Goal: Task Accomplishment & Management: Manage account settings

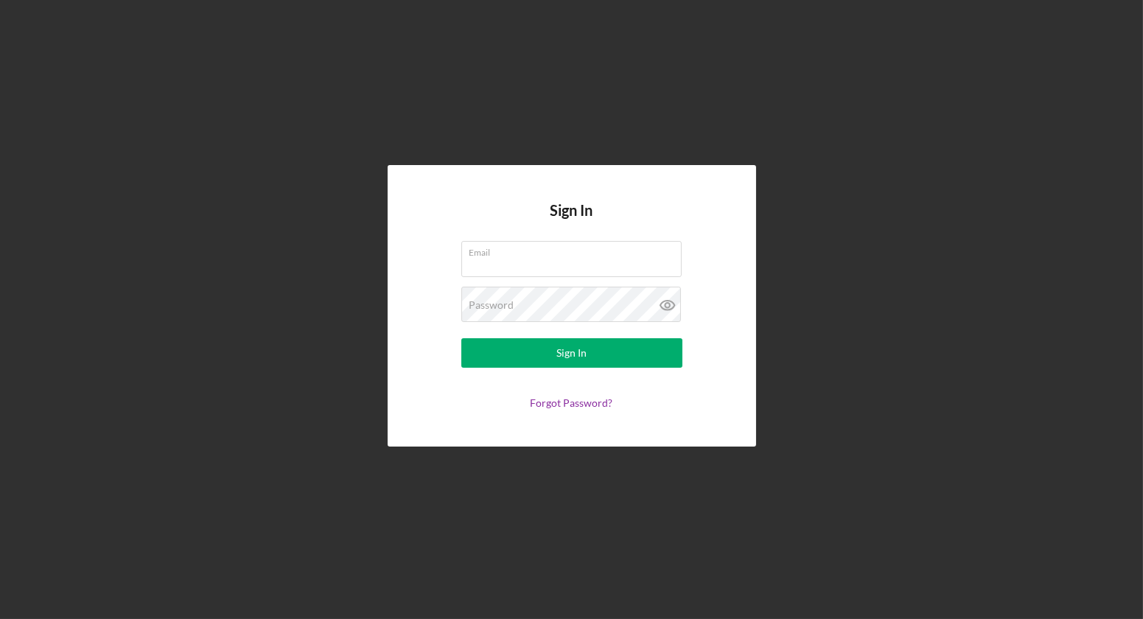
type input "[EMAIL_ADDRESS][DOMAIN_NAME]"
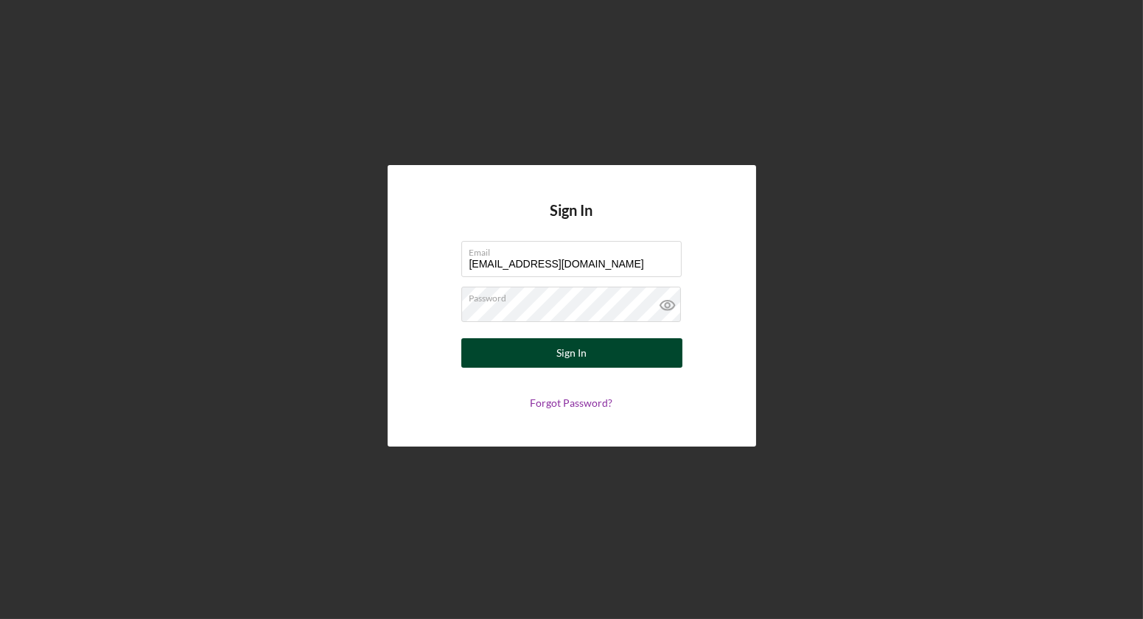
click at [624, 352] on button "Sign In" at bounding box center [571, 352] width 221 height 29
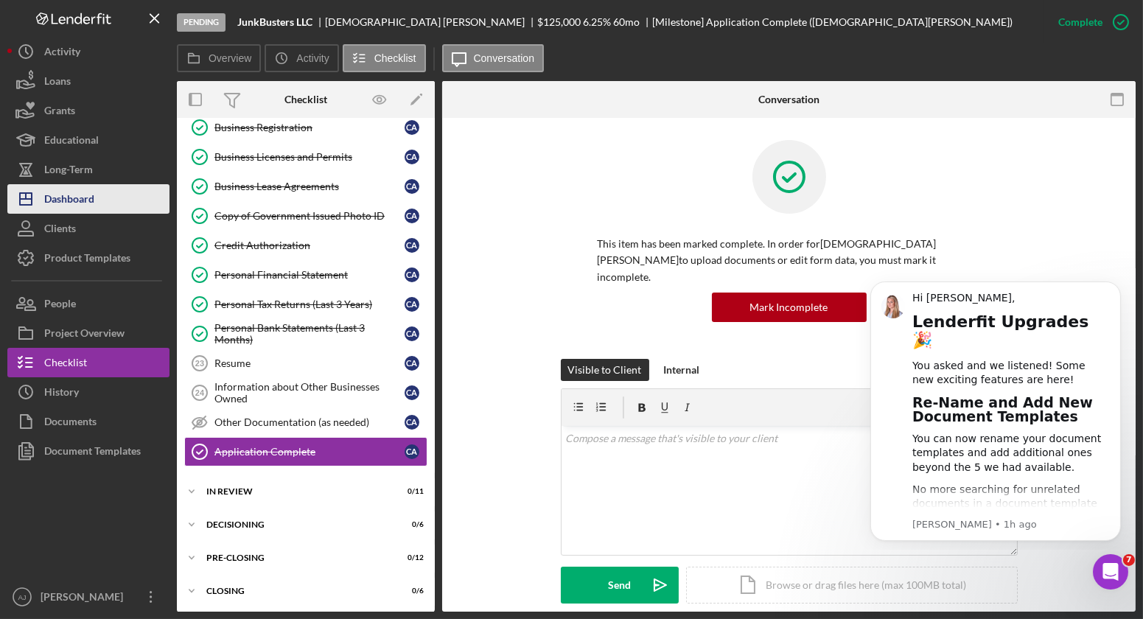
scroll to position [632, 0]
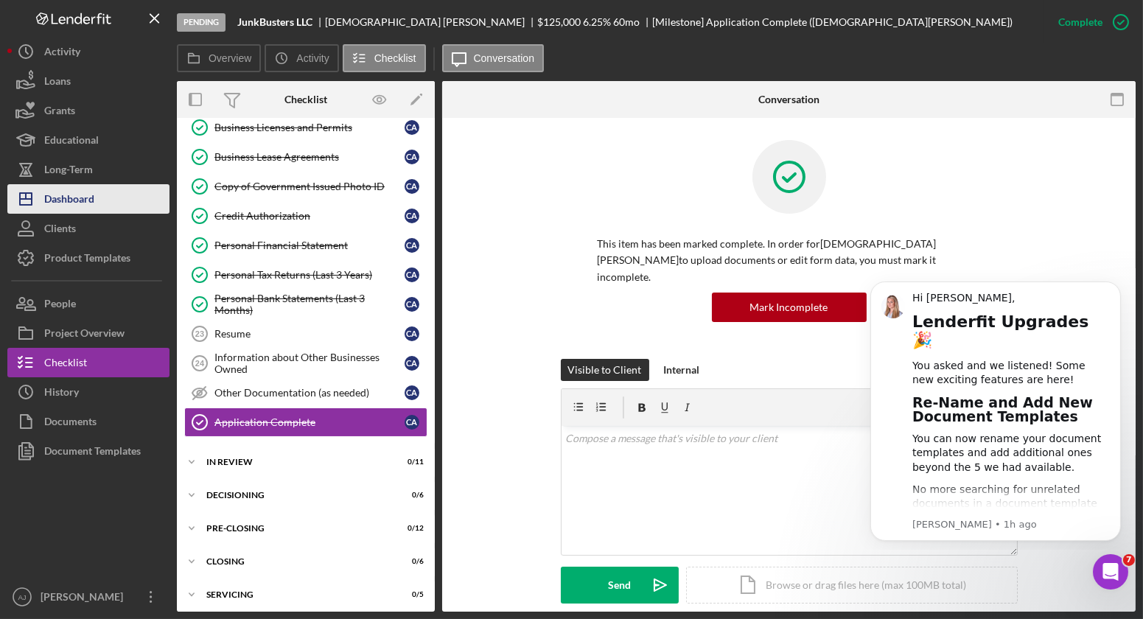
click at [100, 198] on button "Icon/Dashboard Dashboard" at bounding box center [88, 198] width 162 height 29
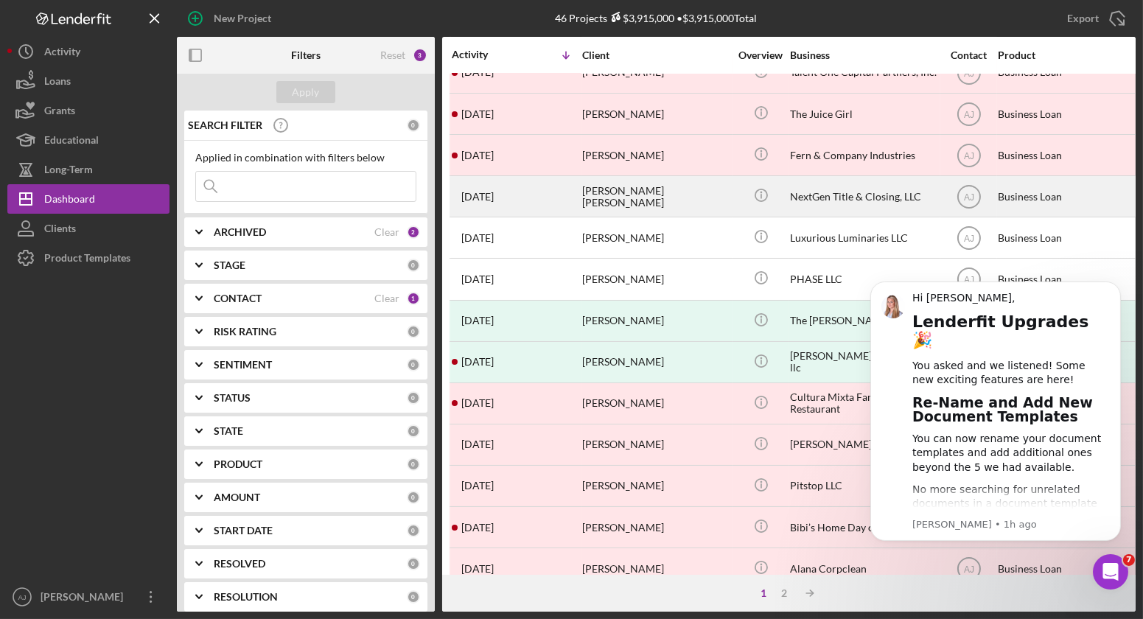
scroll to position [295, 0]
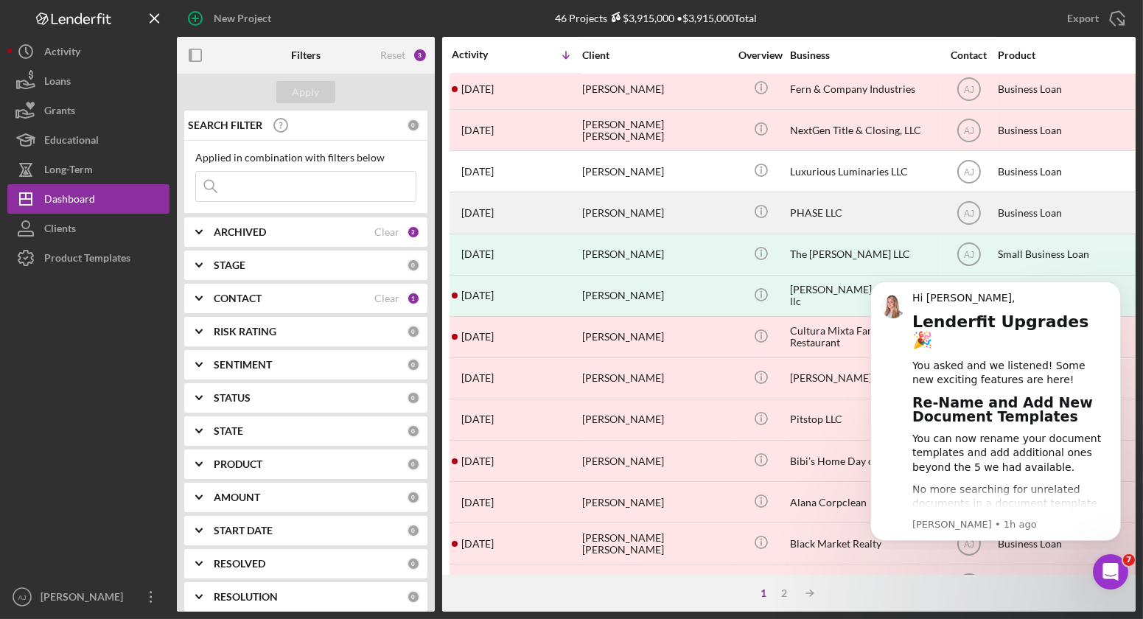
click at [630, 203] on div "[PERSON_NAME]" at bounding box center [655, 212] width 147 height 39
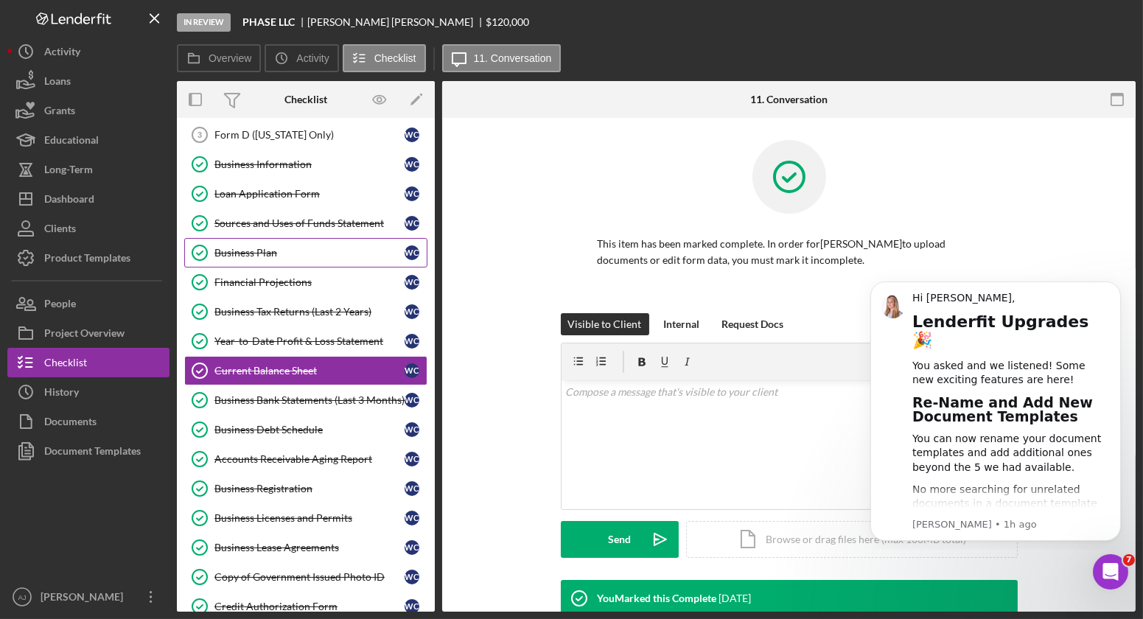
scroll to position [156, 0]
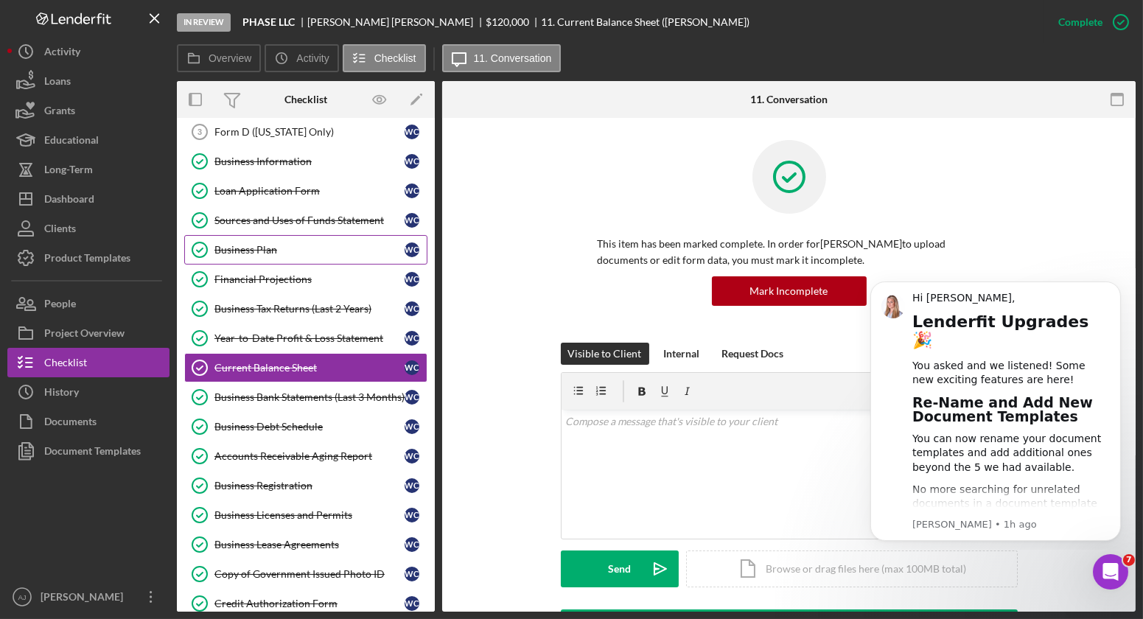
click at [283, 254] on div "Business Plan" at bounding box center [309, 250] width 190 height 12
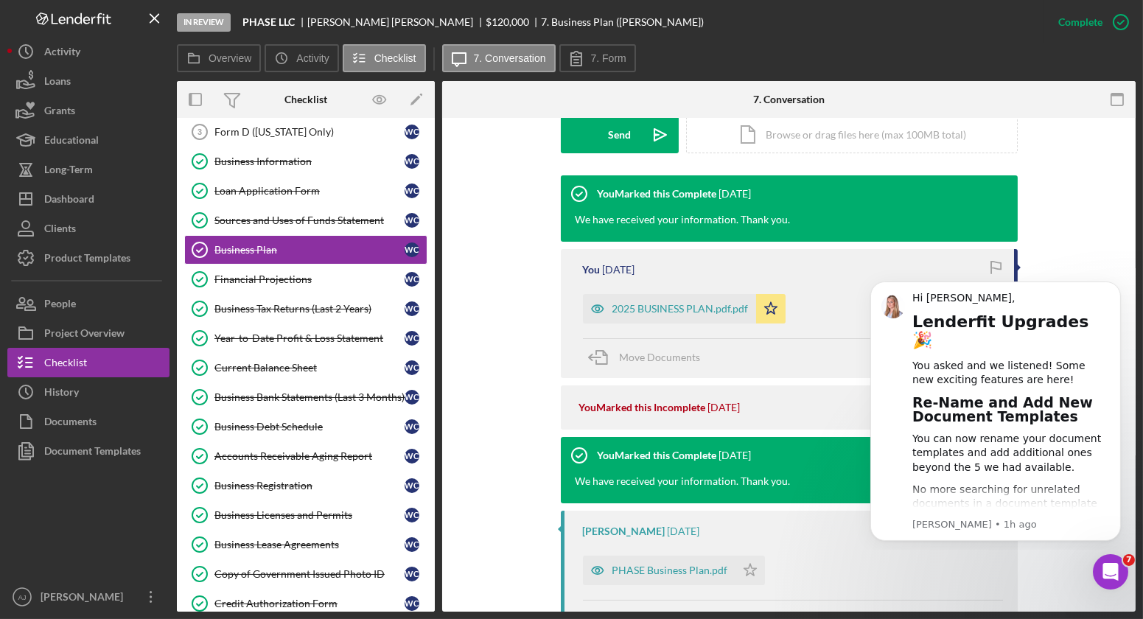
scroll to position [491, 0]
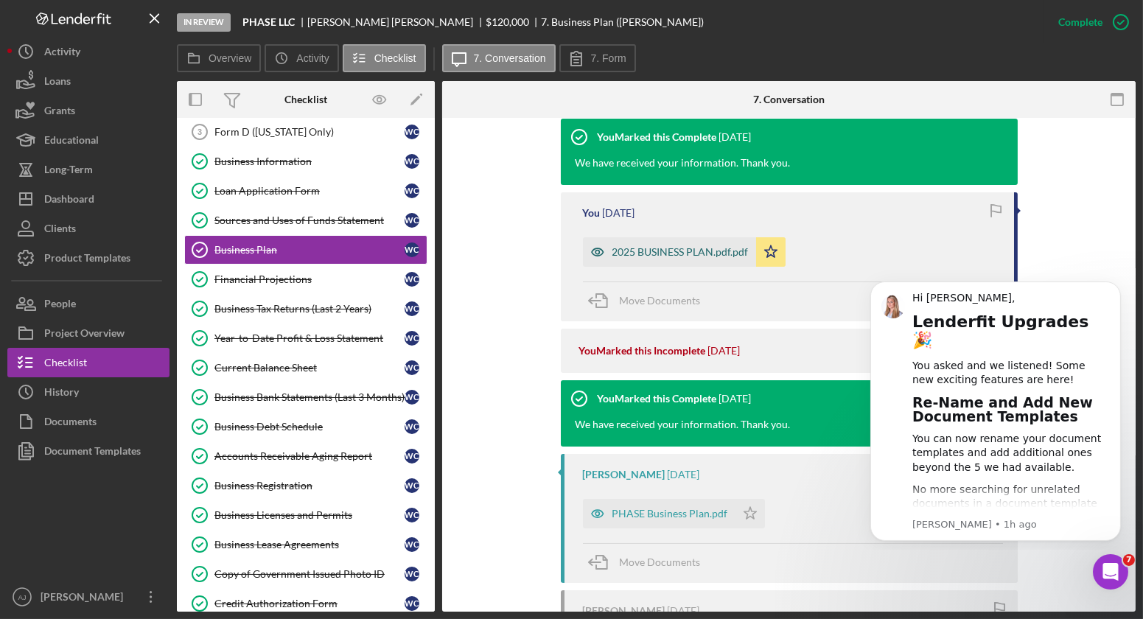
click at [672, 255] on div "2025 BUSINESS PLAN.pdf.pdf" at bounding box center [681, 252] width 136 height 12
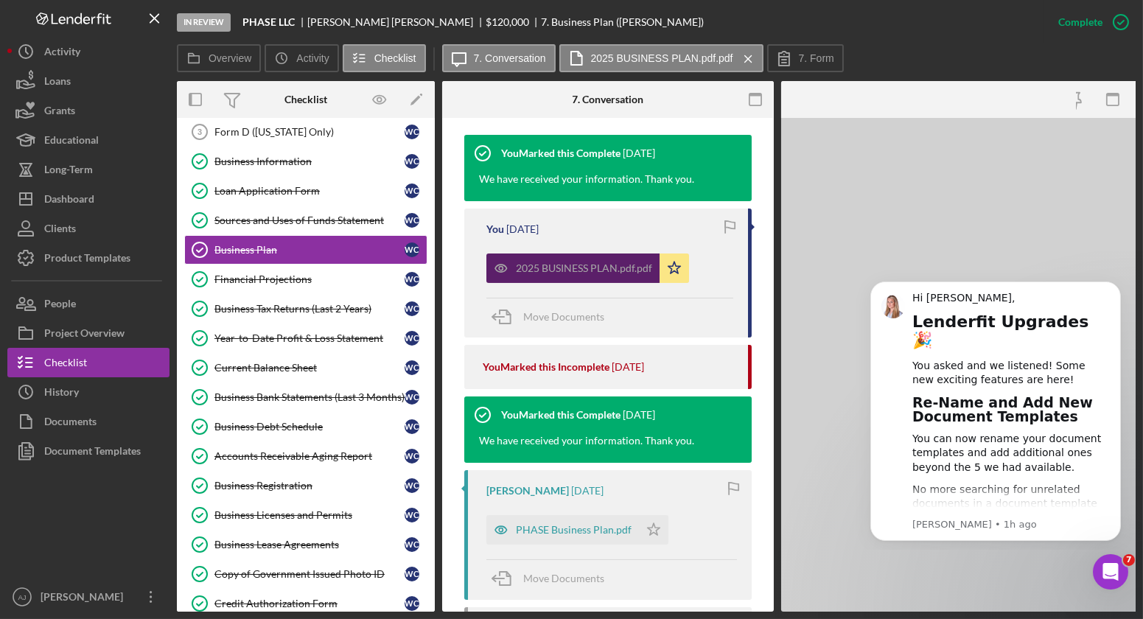
scroll to position [507, 0]
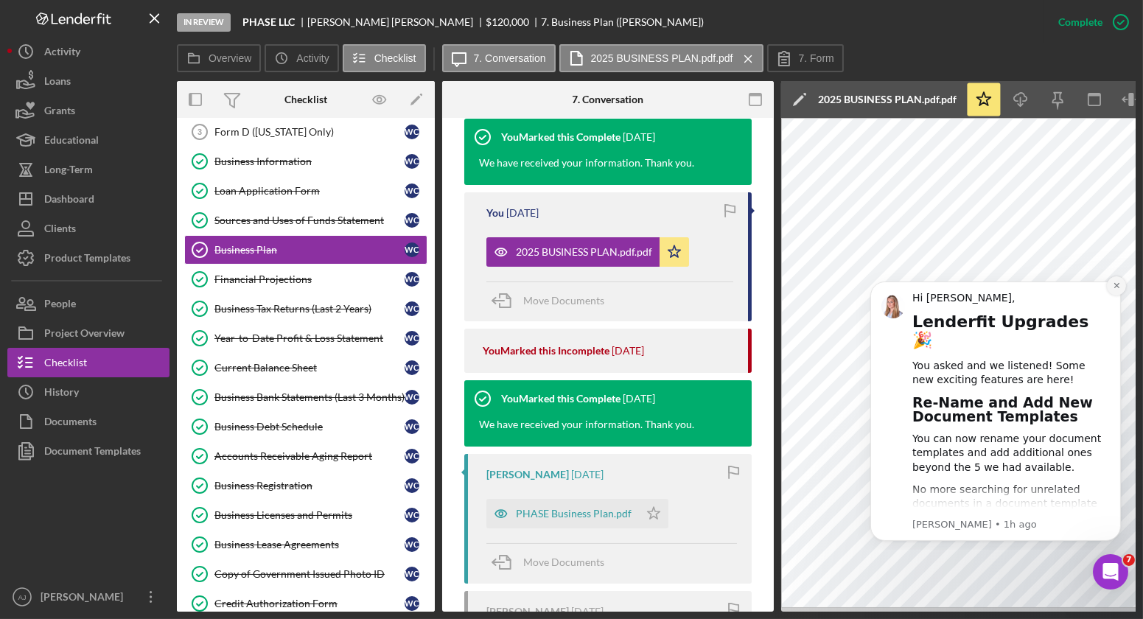
click at [1112, 288] on icon "Dismiss notification" at bounding box center [1116, 285] width 8 height 8
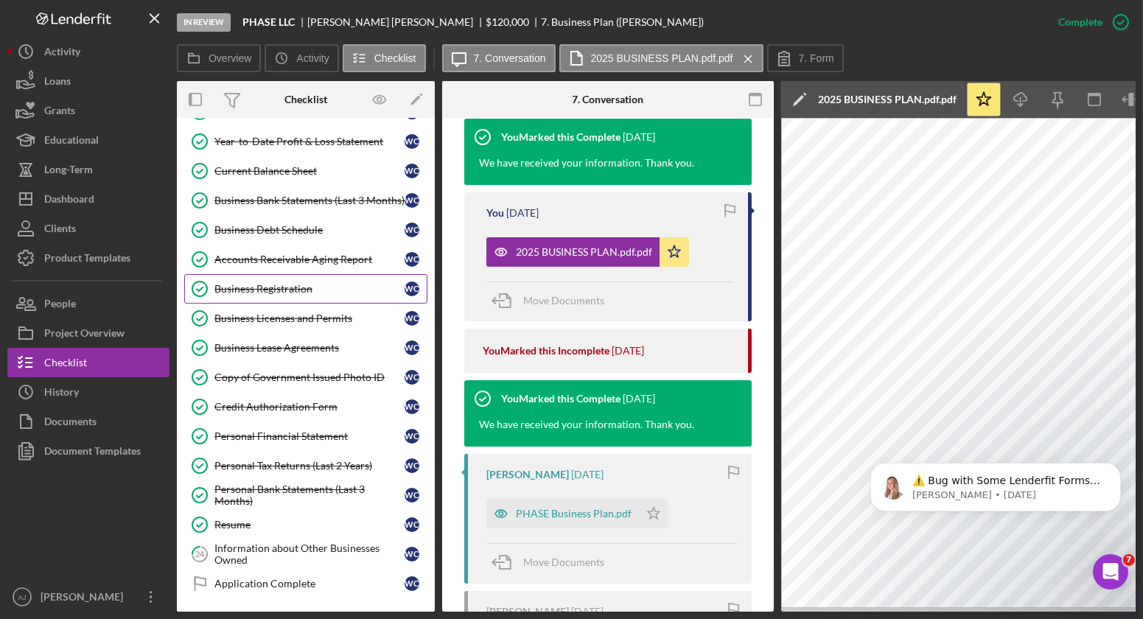
scroll to position [451, 0]
